Goal: Task Accomplishment & Management: Manage account settings

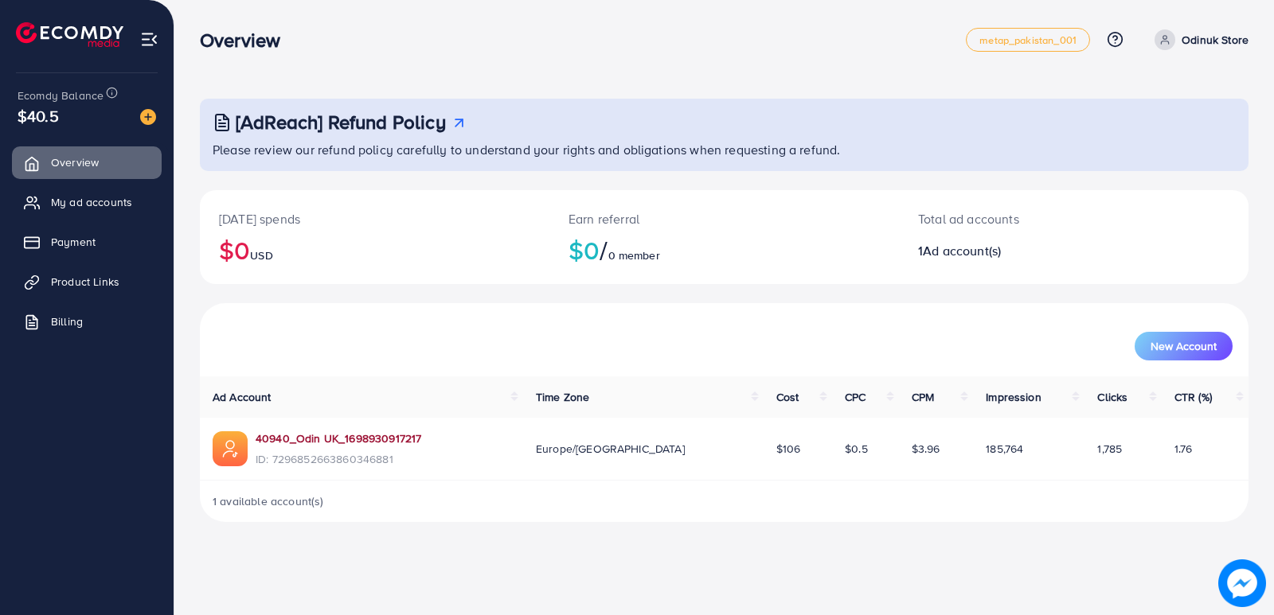
click at [349, 432] on link "40940_Odin UK_1698930917217" at bounding box center [339, 439] width 166 height 16
click at [374, 11] on nav "Overview metap_pakistan_001 Help Center Contact Support Plans and Pricing Term …" at bounding box center [724, 39] width 1049 height 57
click at [342, 439] on link "40940_Odin UK_1698930917217" at bounding box center [339, 439] width 166 height 16
click at [1198, 39] on p "Odinuk Store" at bounding box center [1215, 39] width 67 height 19
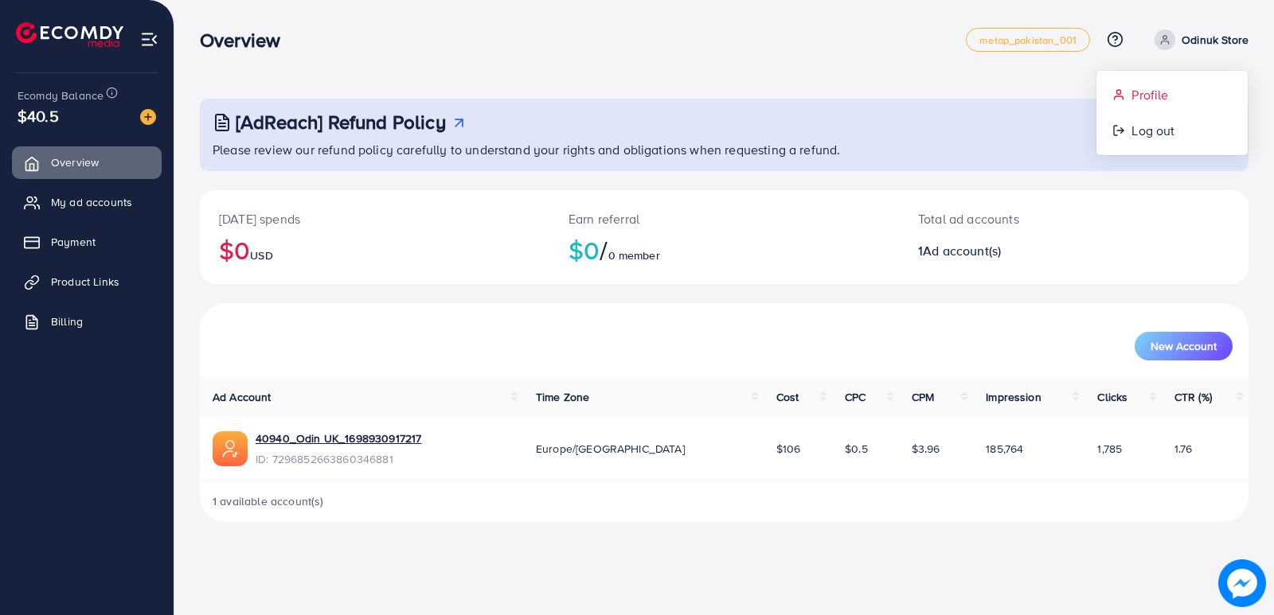
click at [1139, 100] on span "Profile" at bounding box center [1149, 94] width 37 height 19
select select "********"
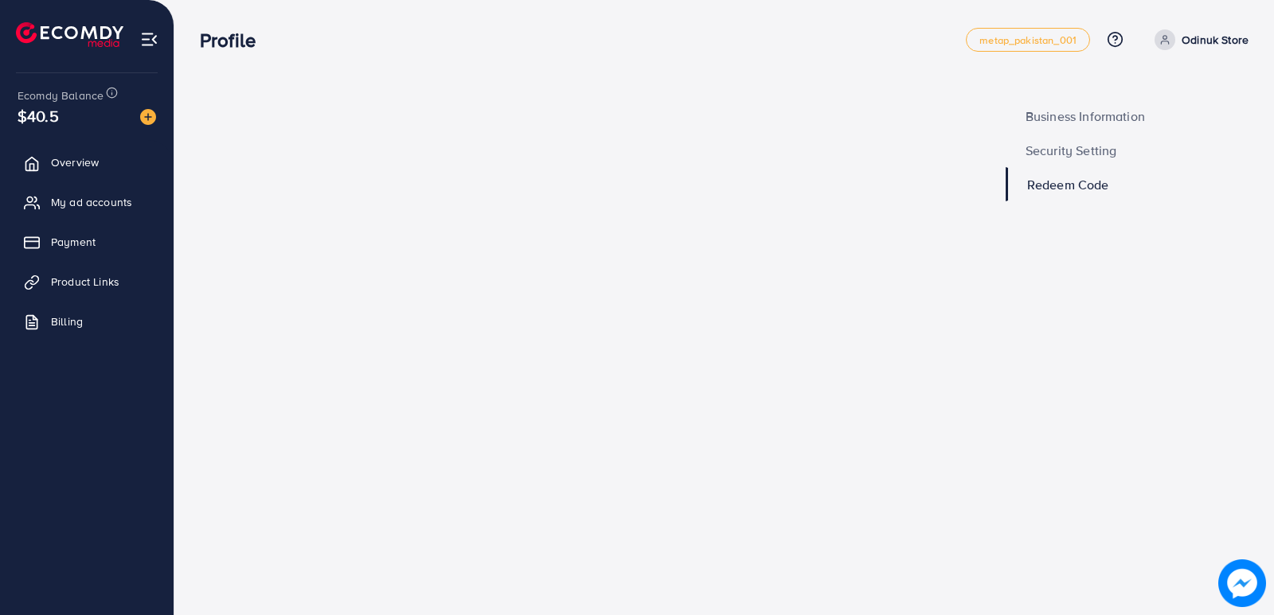
click at [1080, 110] on span "Business Information" at bounding box center [1084, 116] width 119 height 13
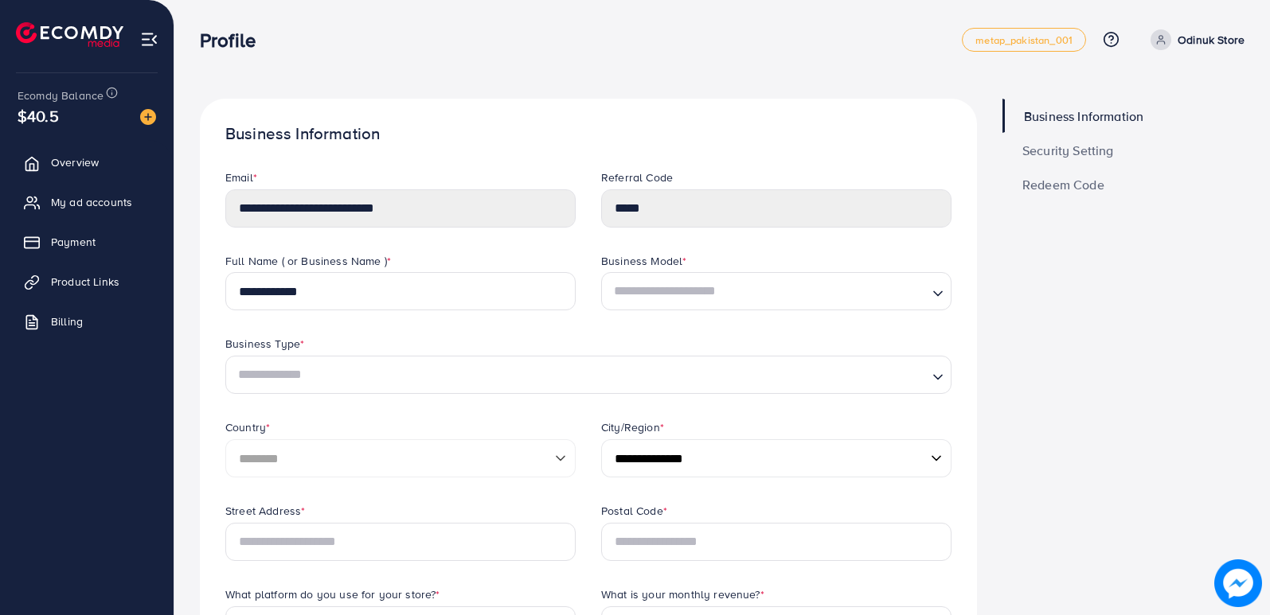
click at [1049, 146] on span "Security Setting" at bounding box center [1068, 150] width 92 height 13
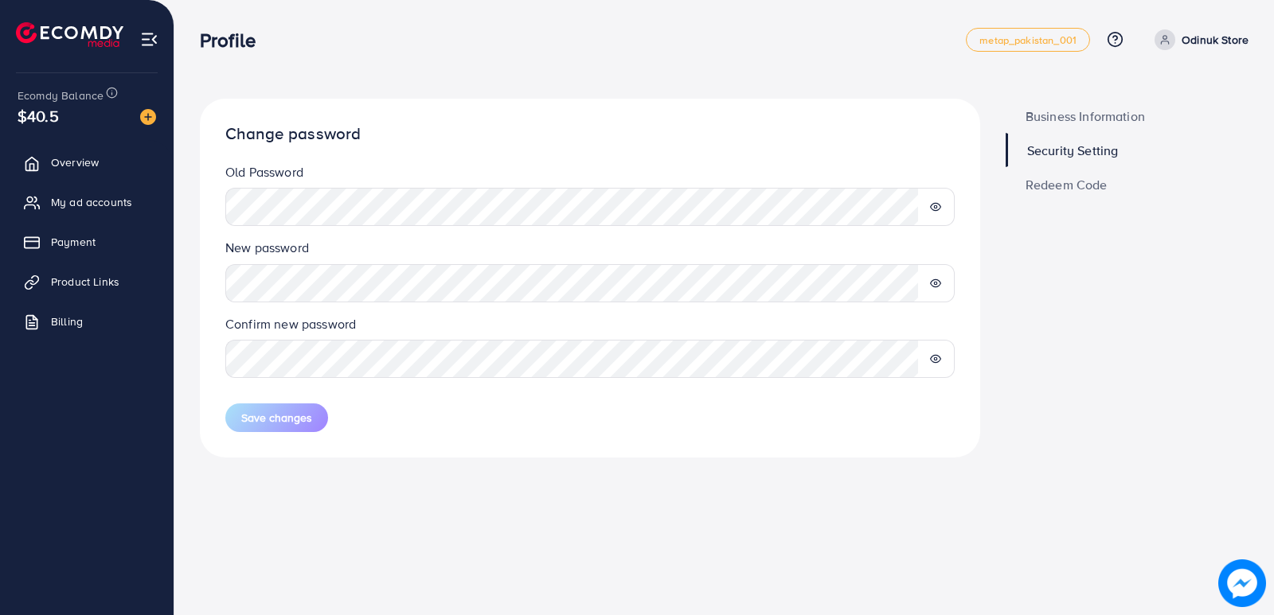
click at [931, 287] on icon at bounding box center [935, 283] width 11 height 11
click at [1026, 115] on span "Business Information" at bounding box center [1084, 116] width 119 height 13
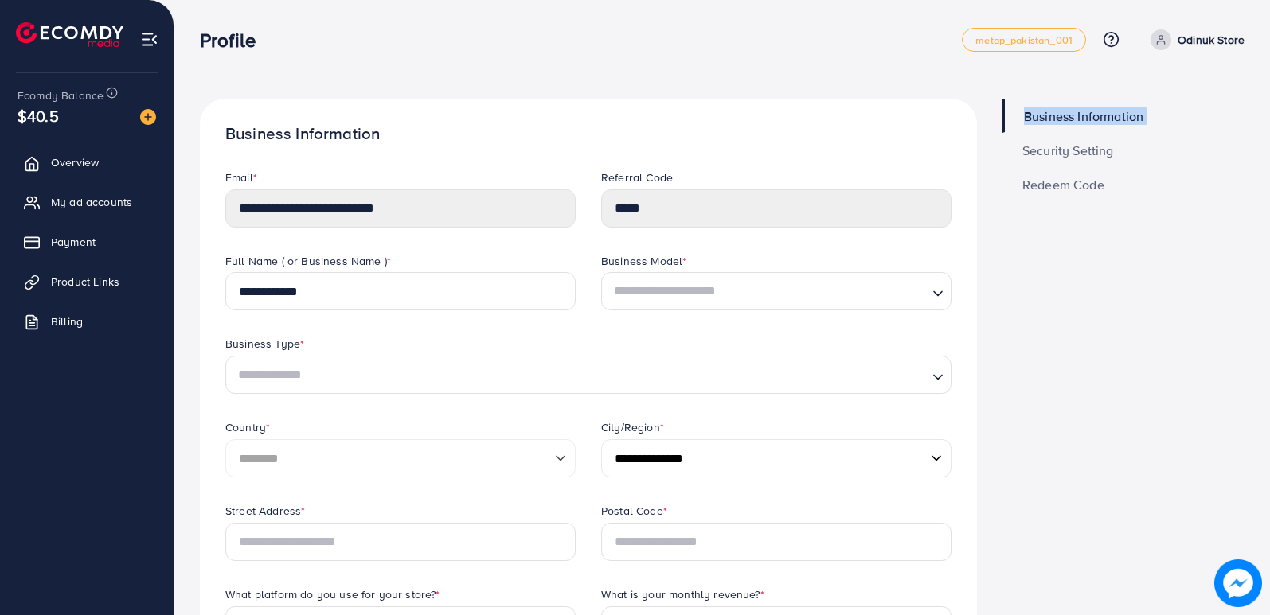
drag, startPoint x: 1002, startPoint y: 128, endPoint x: 997, endPoint y: 156, distance: 28.3
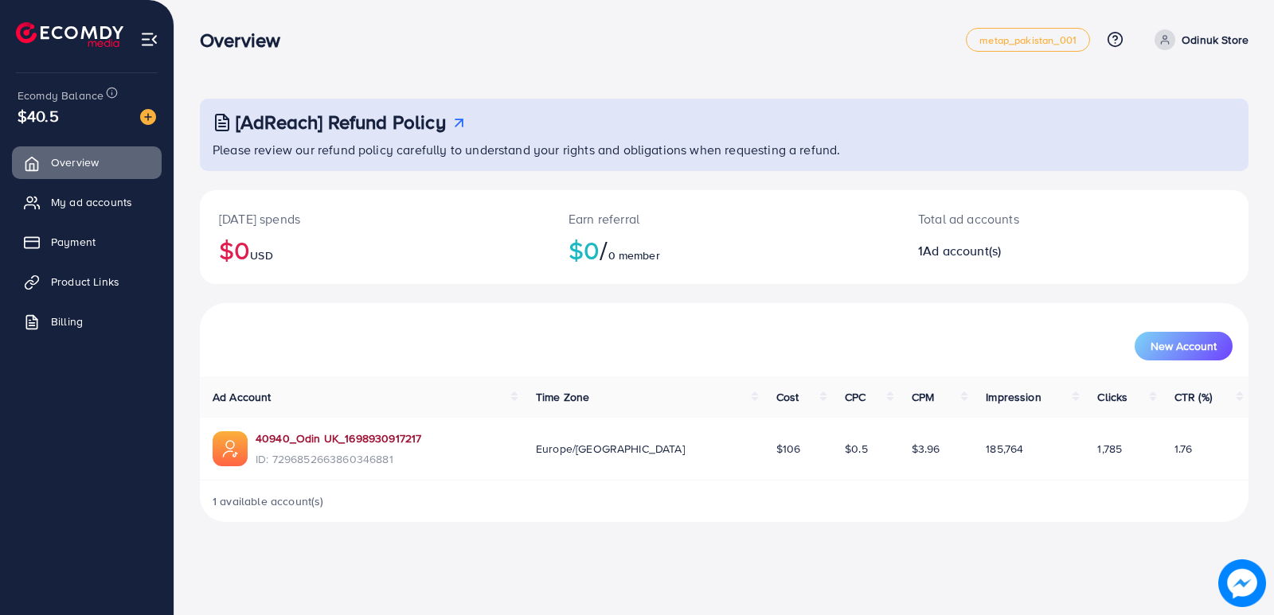
click at [331, 436] on link "40940_Odin UK_1698930917217" at bounding box center [339, 439] width 166 height 16
